Goal: Navigation & Orientation: Find specific page/section

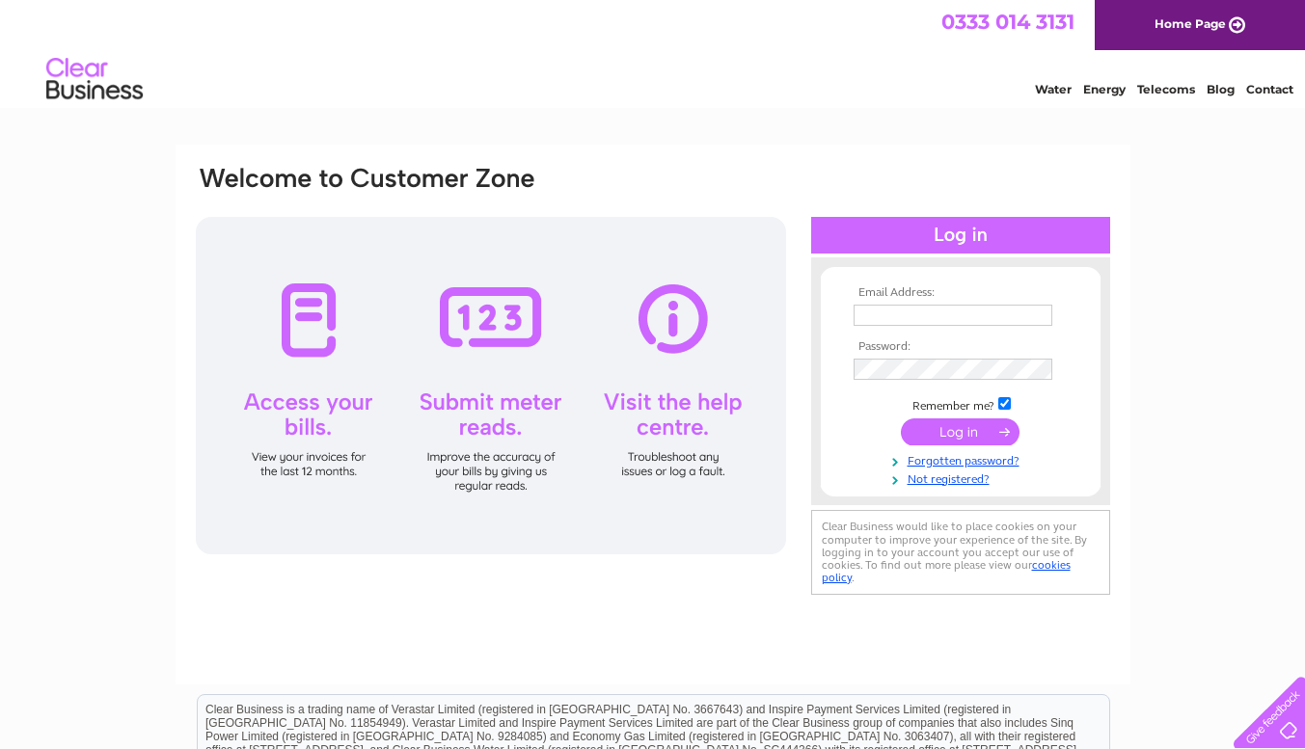
type input "accounts@aqualution.co.uk"
click at [961, 432] on input "submit" at bounding box center [960, 432] width 119 height 27
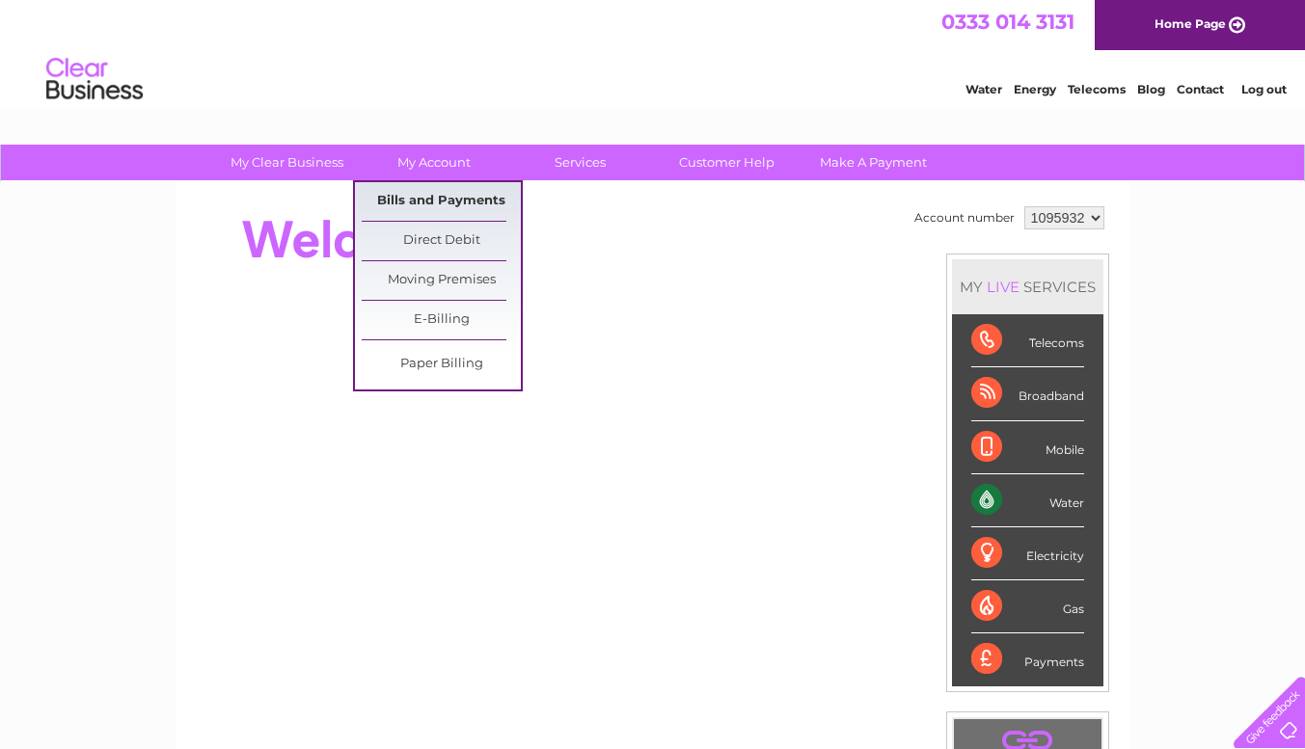
click at [450, 192] on link "Bills and Payments" at bounding box center [441, 201] width 159 height 39
